Goal: Use online tool/utility: Utilize a website feature to perform a specific function

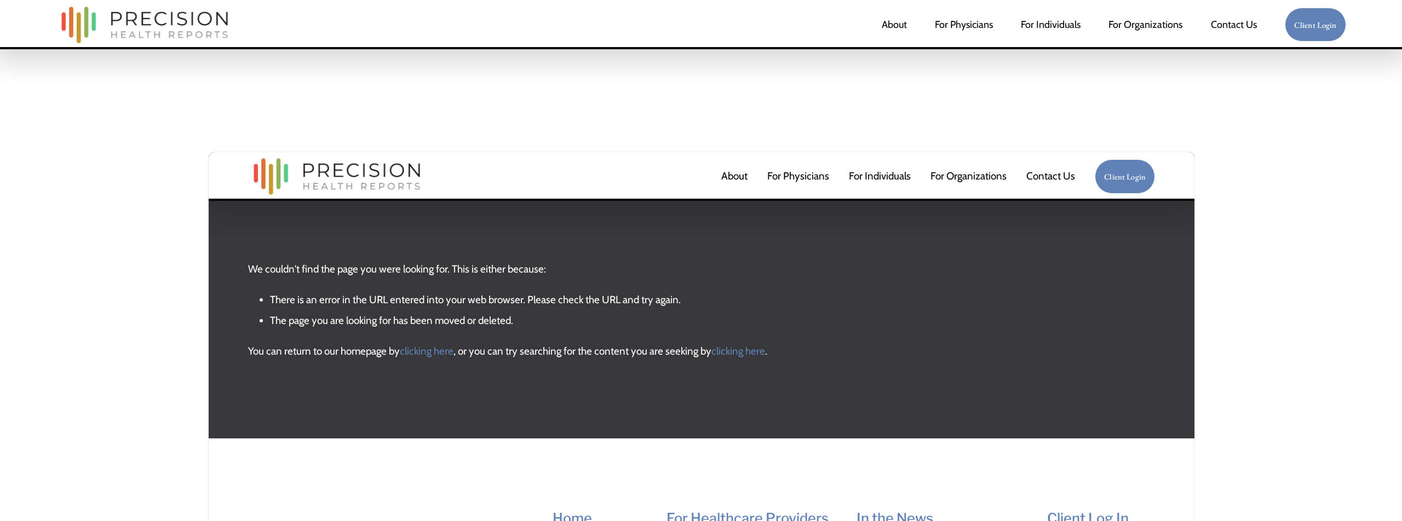
click at [484, 269] on p "We couldn't find the page you were looking for. This is either because:" at bounding box center [701, 250] width 907 height 60
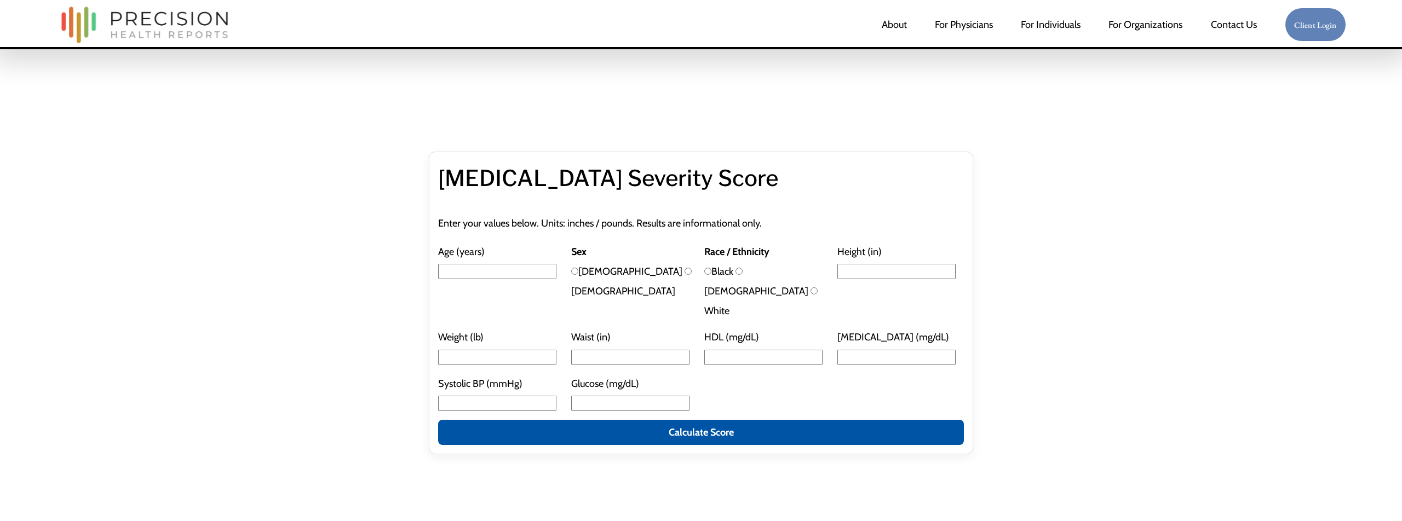
click at [458, 275] on input "Age (years)" at bounding box center [497, 271] width 118 height 15
type input "49"
drag, startPoint x: 575, startPoint y: 271, endPoint x: 663, endPoint y: 271, distance: 88.7
click at [575, 271] on input "[DEMOGRAPHIC_DATA]" at bounding box center [574, 271] width 7 height 7
radio input "true"
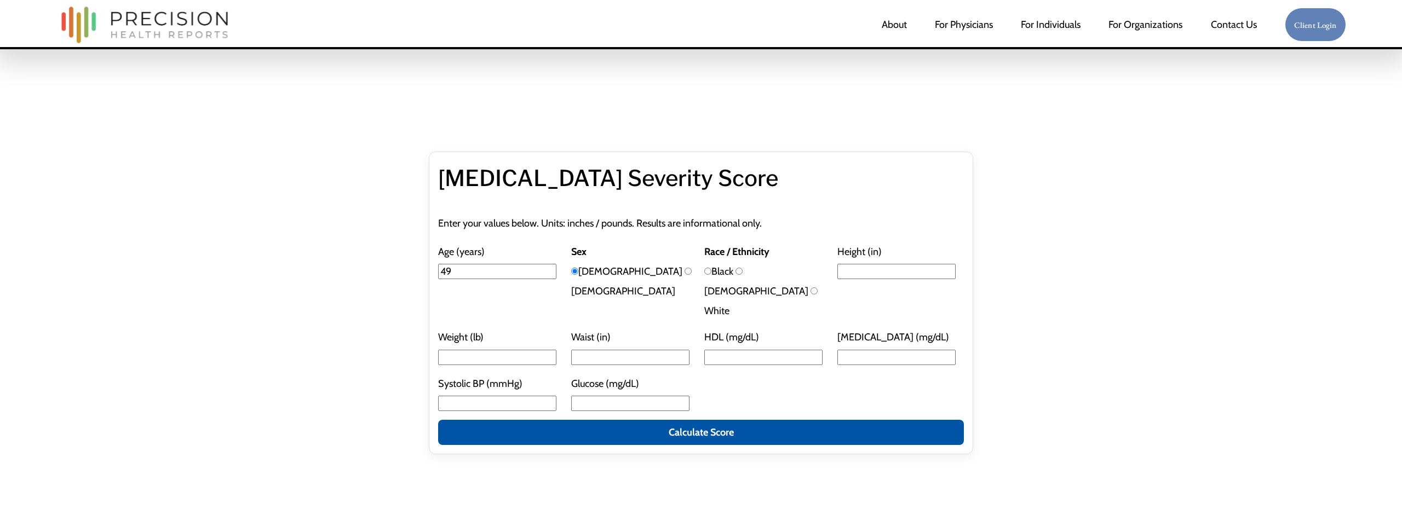
click at [811, 288] on input "White" at bounding box center [814, 291] width 7 height 7
radio input "true"
click at [854, 272] on input "Height (in)" at bounding box center [896, 271] width 118 height 15
type input "70"
click at [469, 350] on input "Weight (lb)" at bounding box center [497, 357] width 118 height 15
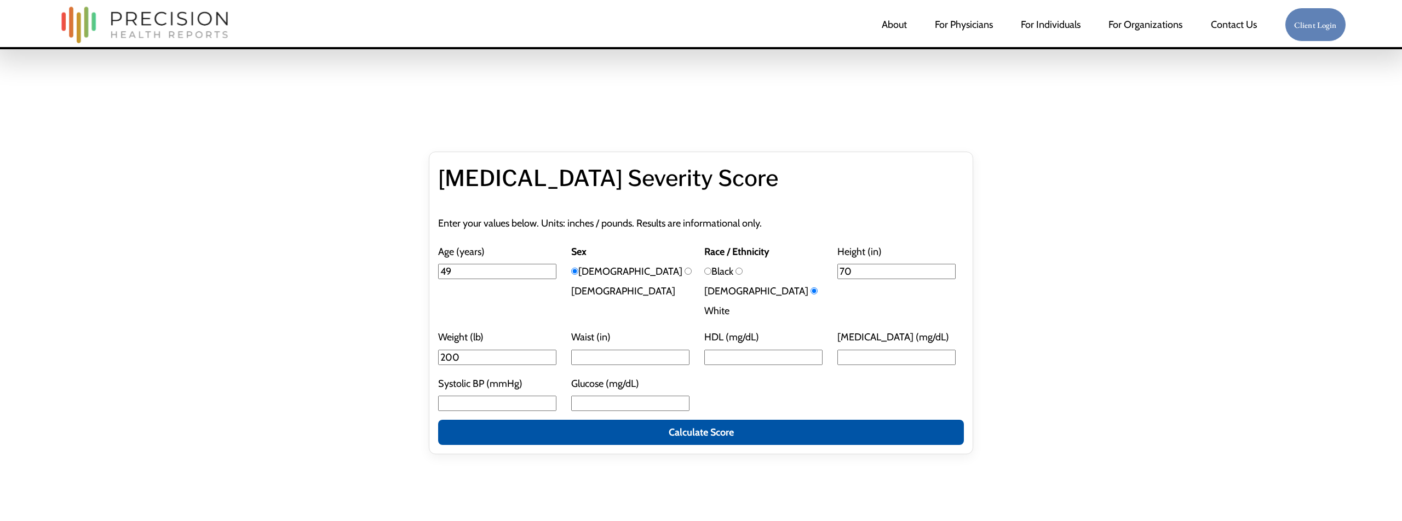
type input "200"
type input "40"
type input "50"
type input "100"
type input "120"
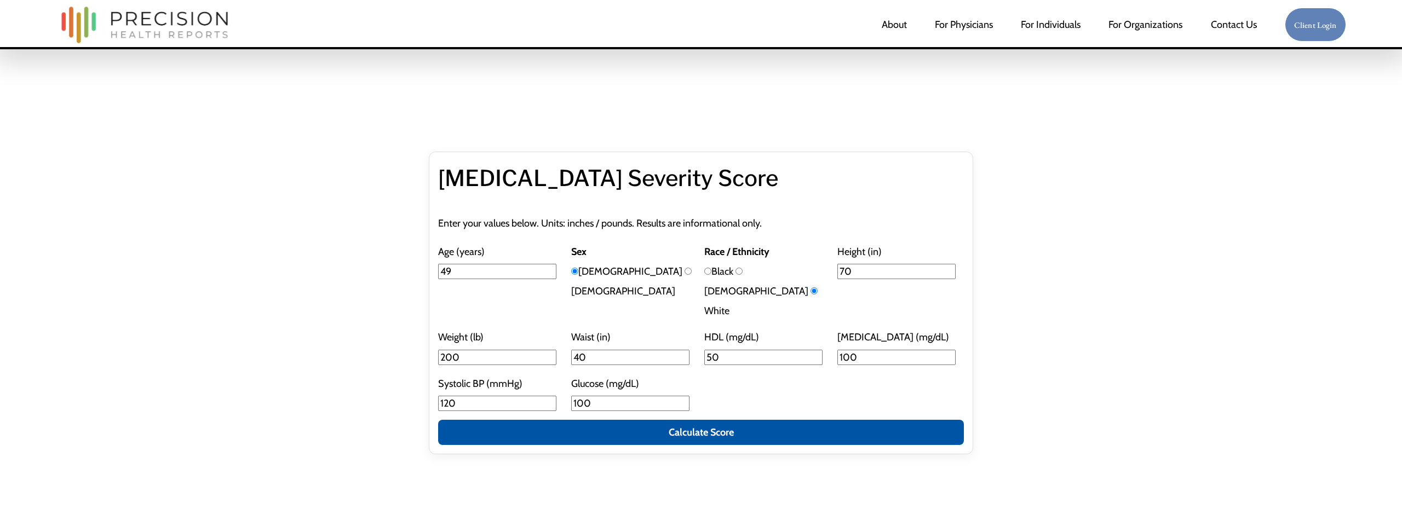
type input "100"
click at [658, 420] on button "Calculate Score" at bounding box center [701, 432] width 526 height 25
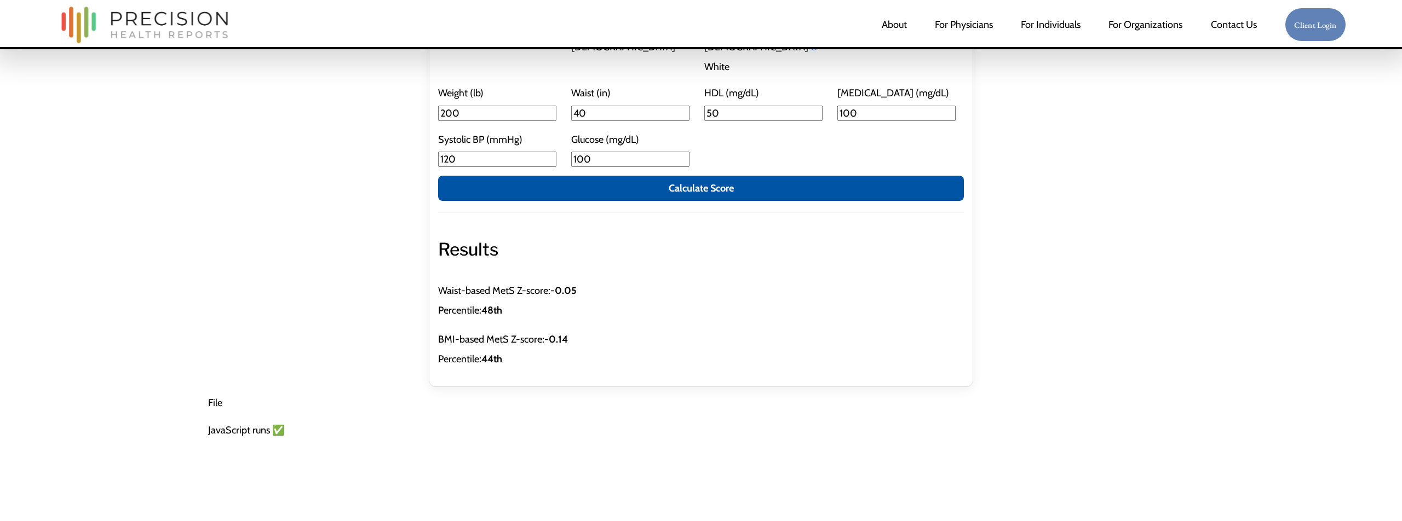
scroll to position [366, 0]
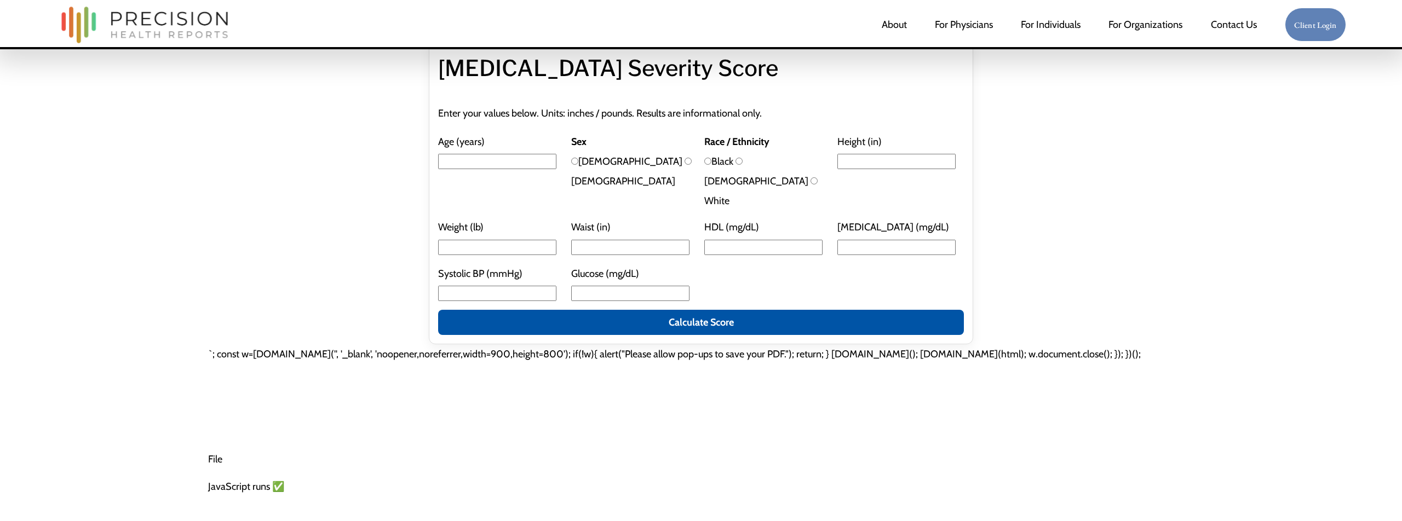
scroll to position [98, 0]
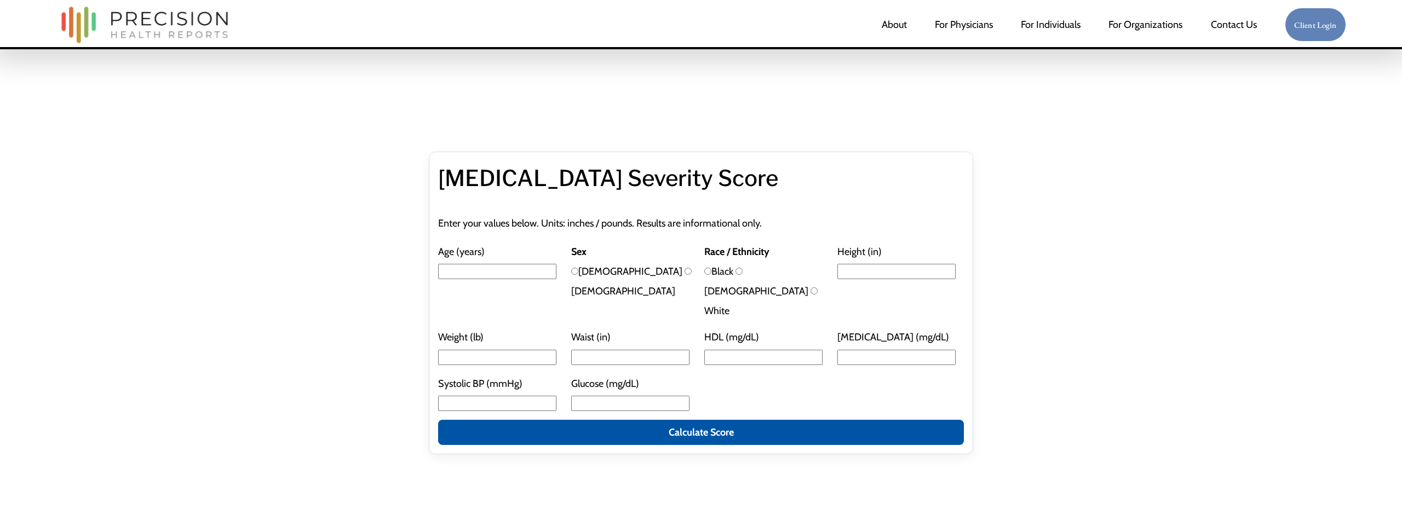
scroll to position [98, 0]
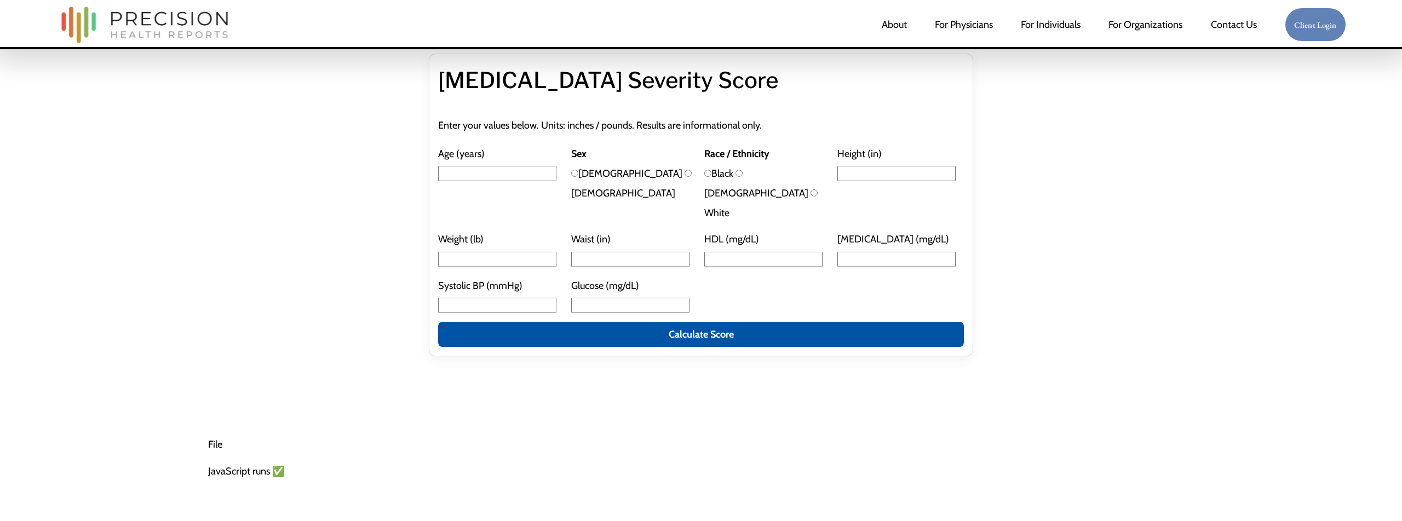
click at [491, 175] on input "Age (years)" at bounding box center [497, 173] width 118 height 15
type input "49"
type input "70"
drag, startPoint x: 576, startPoint y: 175, endPoint x: 639, endPoint y: 167, distance: 62.9
click at [576, 175] on input "[DEMOGRAPHIC_DATA]" at bounding box center [574, 173] width 7 height 7
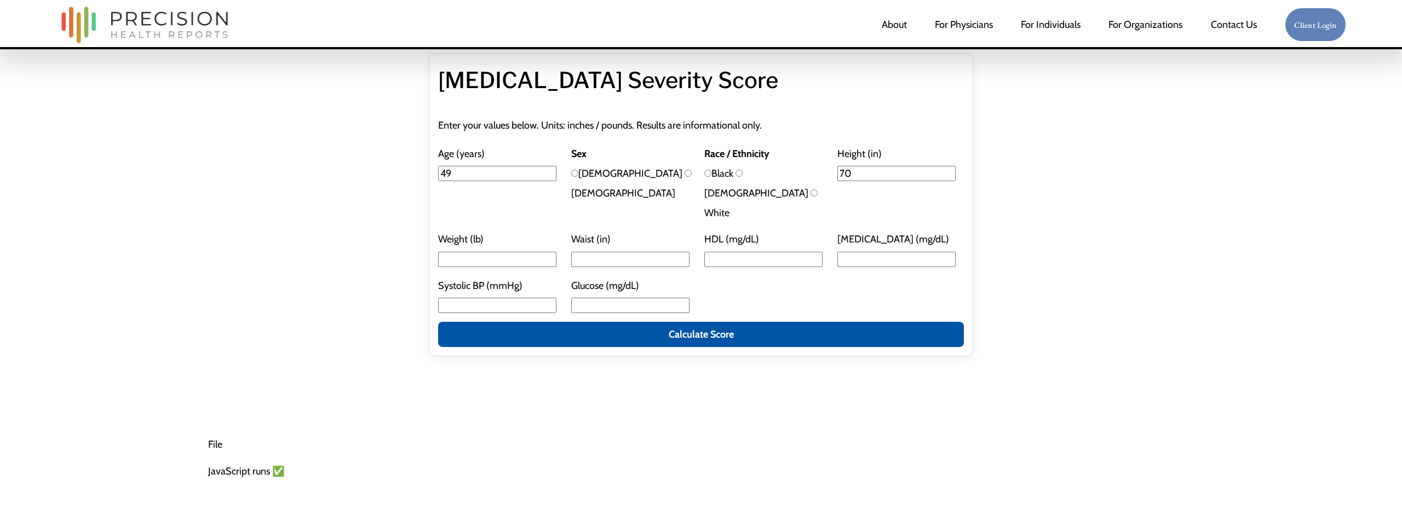
radio input "true"
click at [811, 190] on input "White" at bounding box center [814, 193] width 7 height 7
radio input "true"
click at [493, 252] on input "Weight (lb)" at bounding box center [497, 259] width 118 height 15
type input "200"
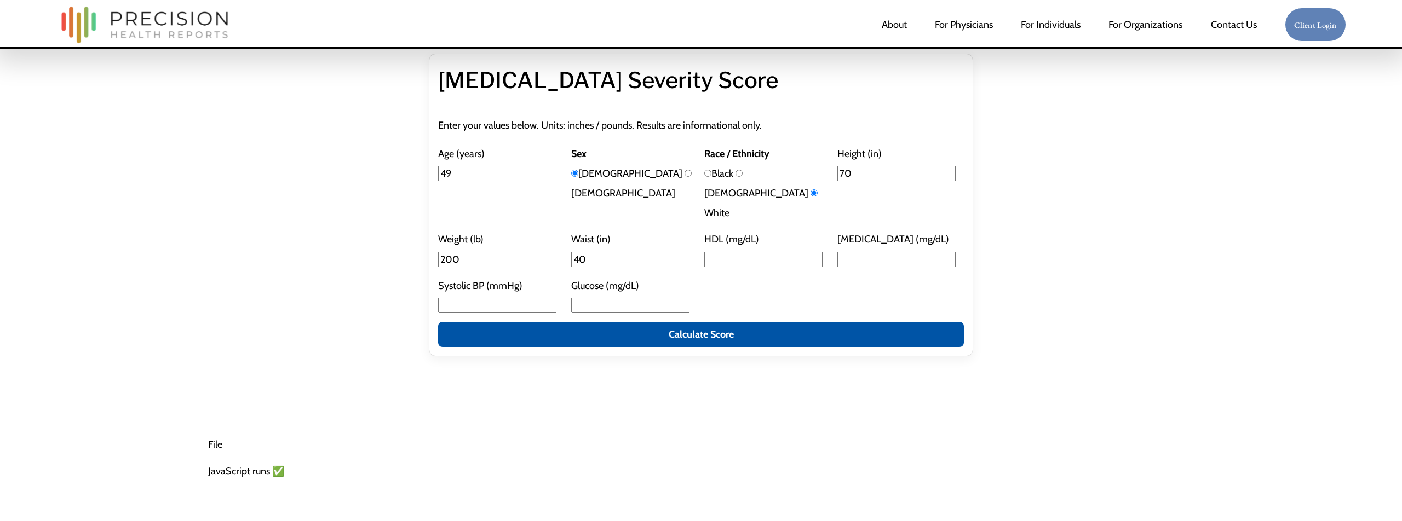
type input "40"
type input "50"
type input "100"
type input "120"
type input "100"
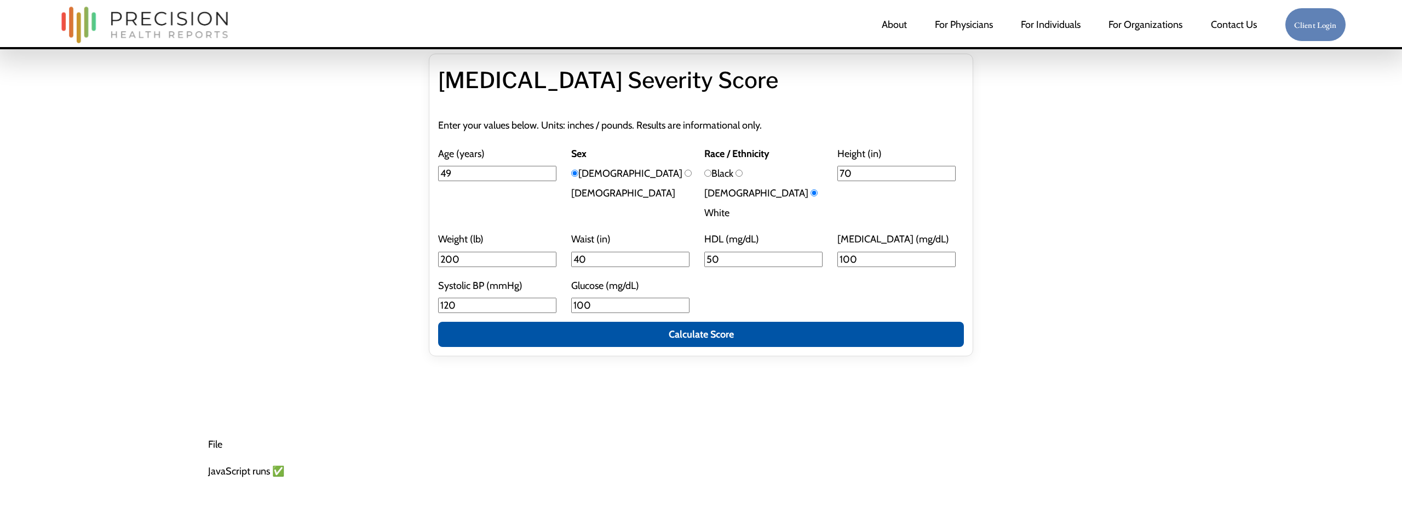
click at [669, 322] on button "Calculate Score" at bounding box center [701, 334] width 526 height 25
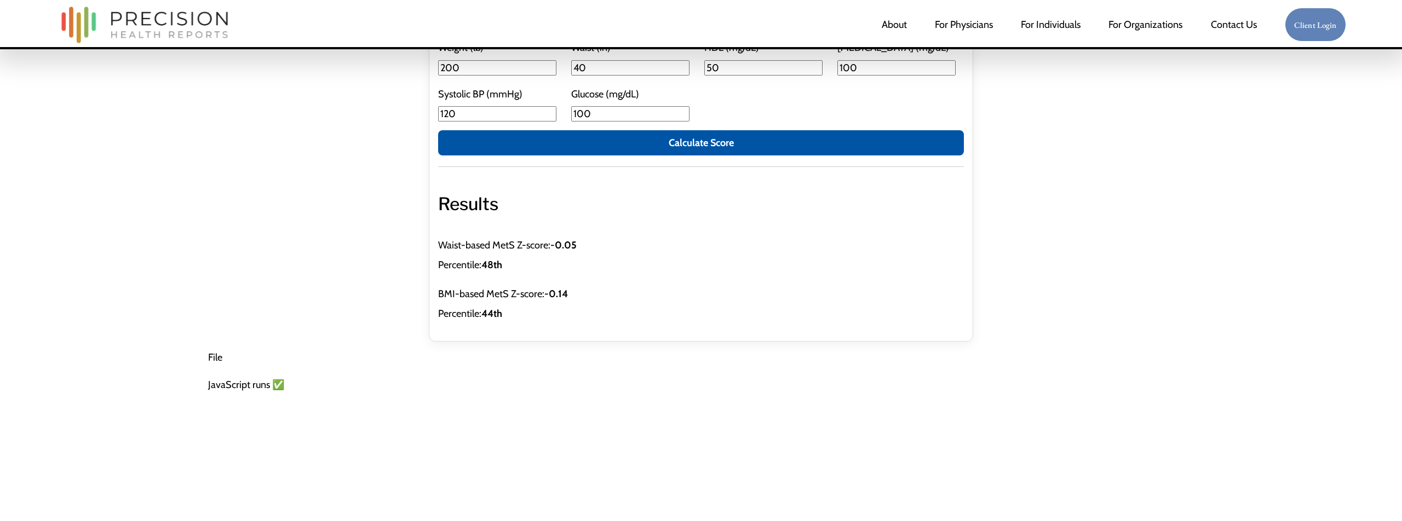
scroll to position [366, 0]
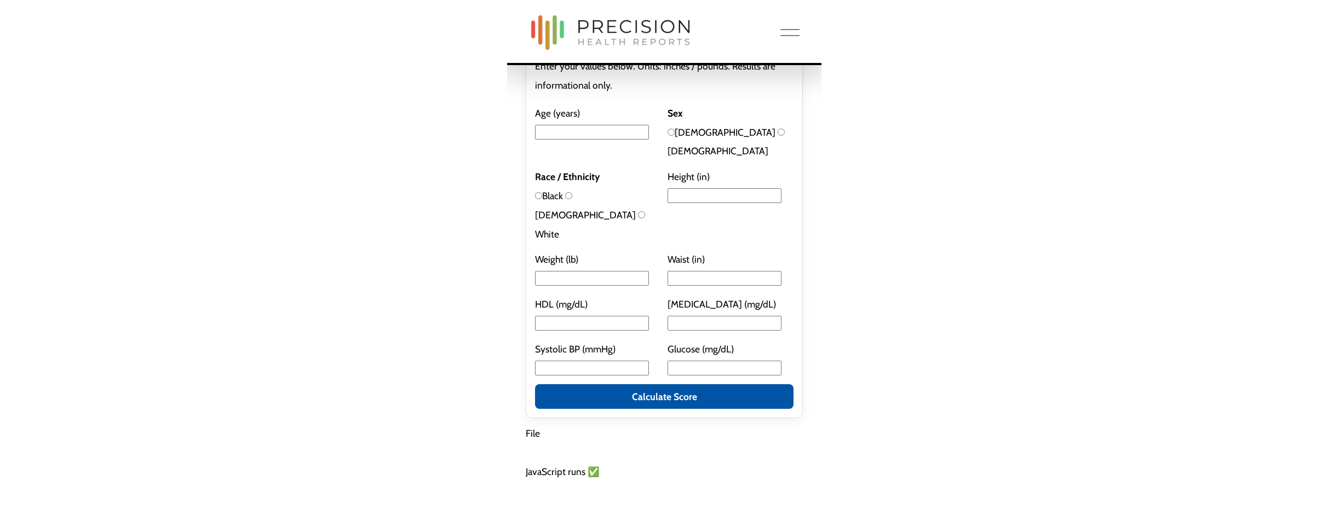
scroll to position [22, 0]
